Goal: Transaction & Acquisition: Book appointment/travel/reservation

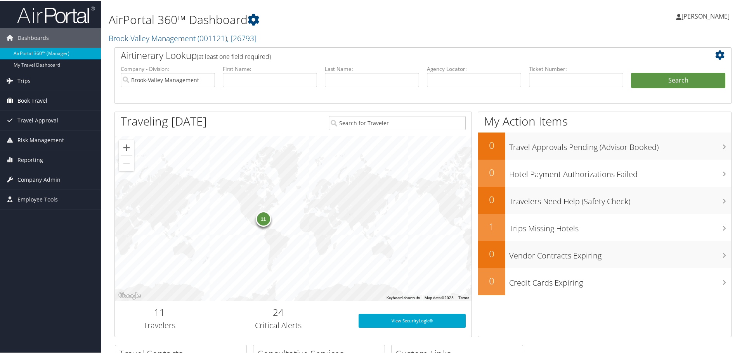
click at [30, 102] on span "Book Travel" at bounding box center [32, 99] width 30 height 19
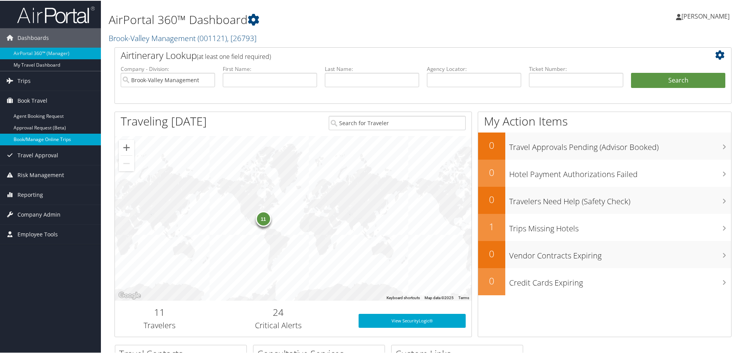
click at [28, 133] on link "Book/Manage Online Trips" at bounding box center [50, 139] width 101 height 12
